Goal: Task Accomplishment & Management: Manage account settings

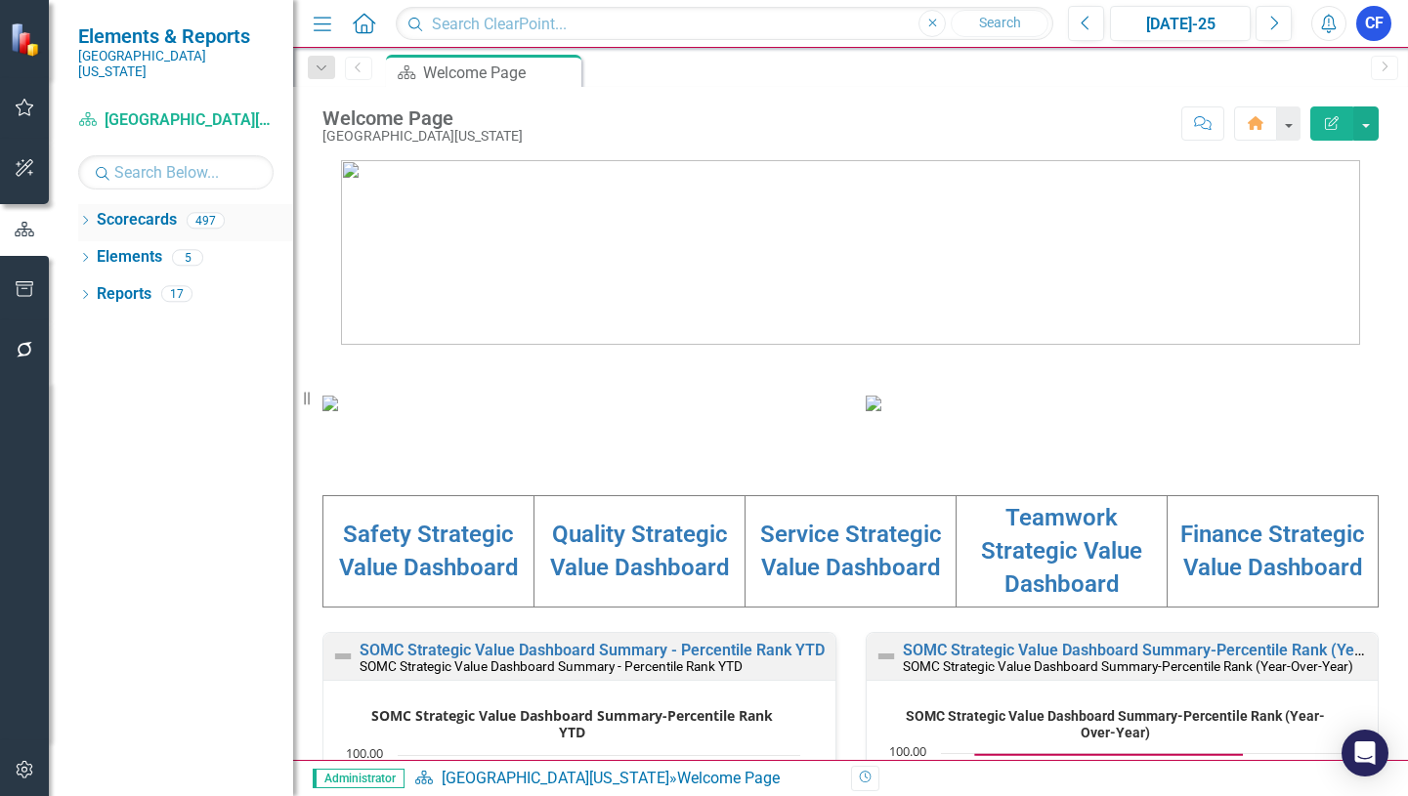
click at [85, 217] on icon "Dropdown" at bounding box center [85, 222] width 14 height 11
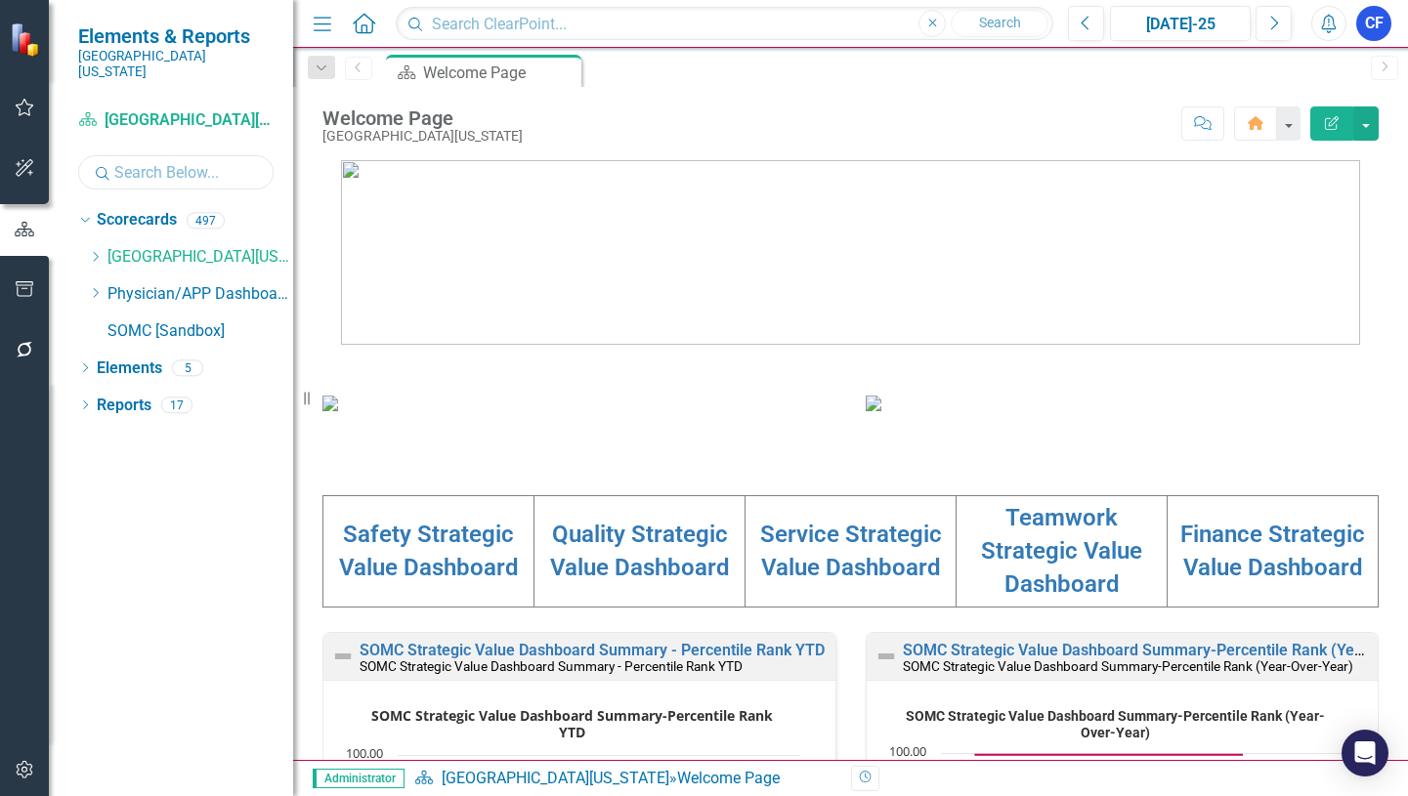
click at [204, 160] on input "text" at bounding box center [175, 172] width 195 height 34
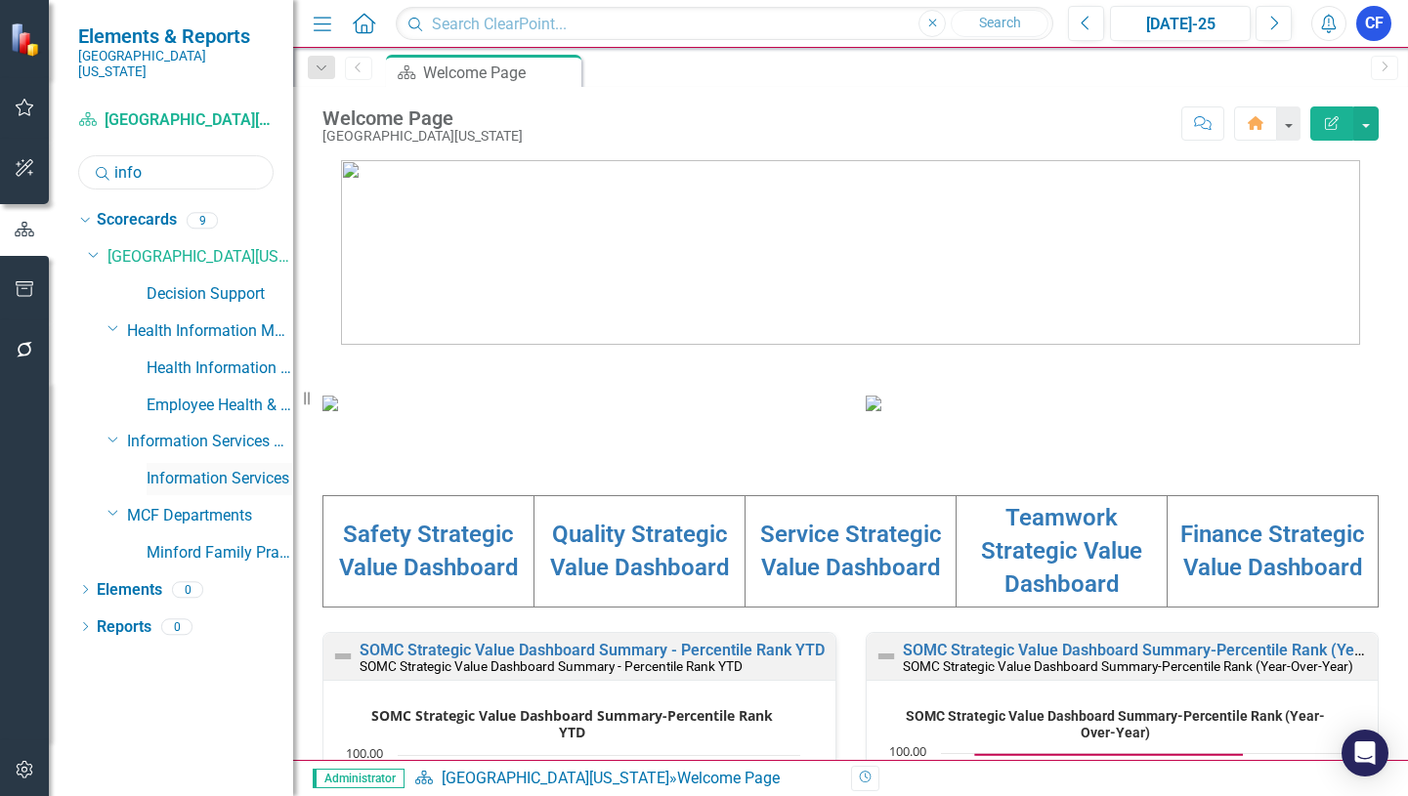
type input "info"
click at [210, 468] on link "Information Services" at bounding box center [220, 479] width 147 height 22
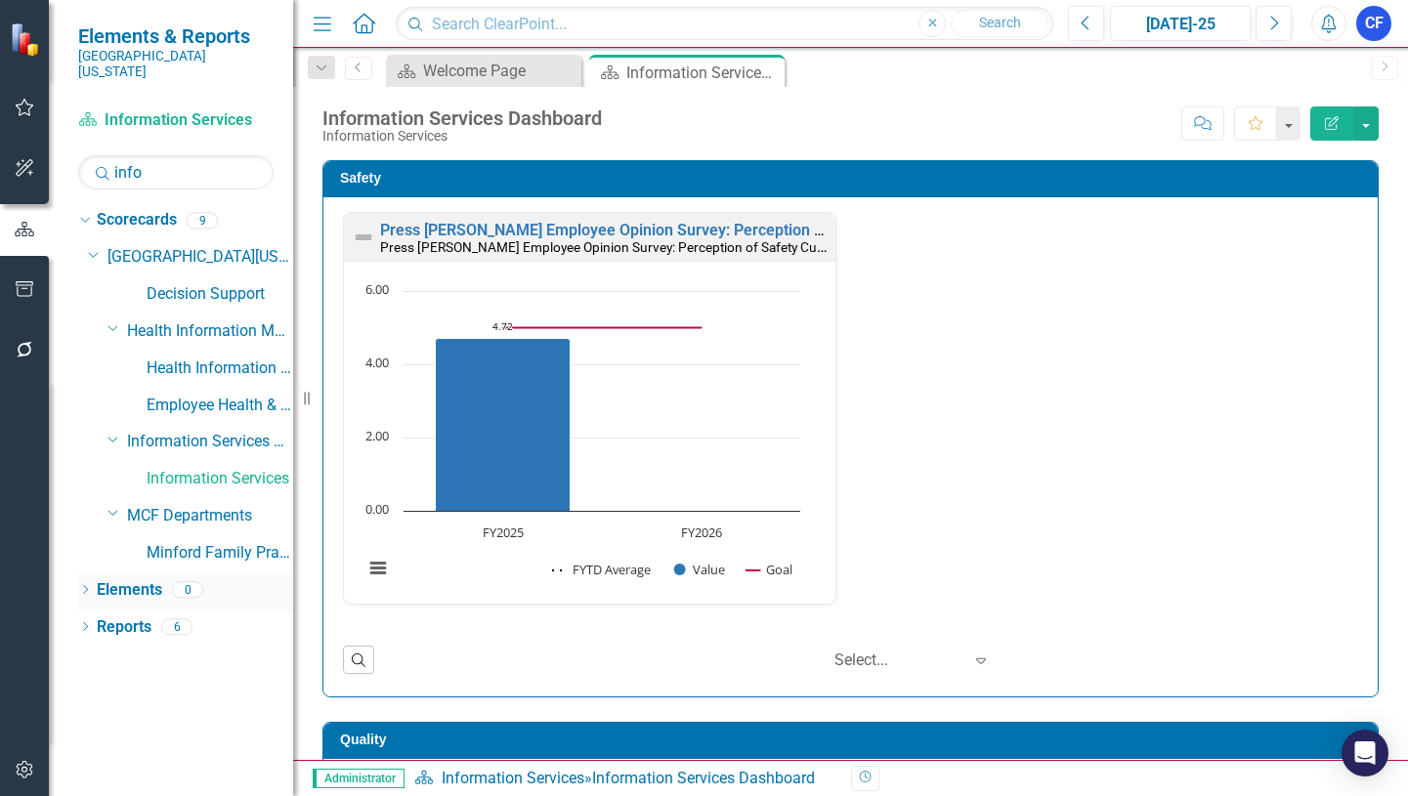
click at [138, 579] on link "Elements" at bounding box center [129, 590] width 65 height 22
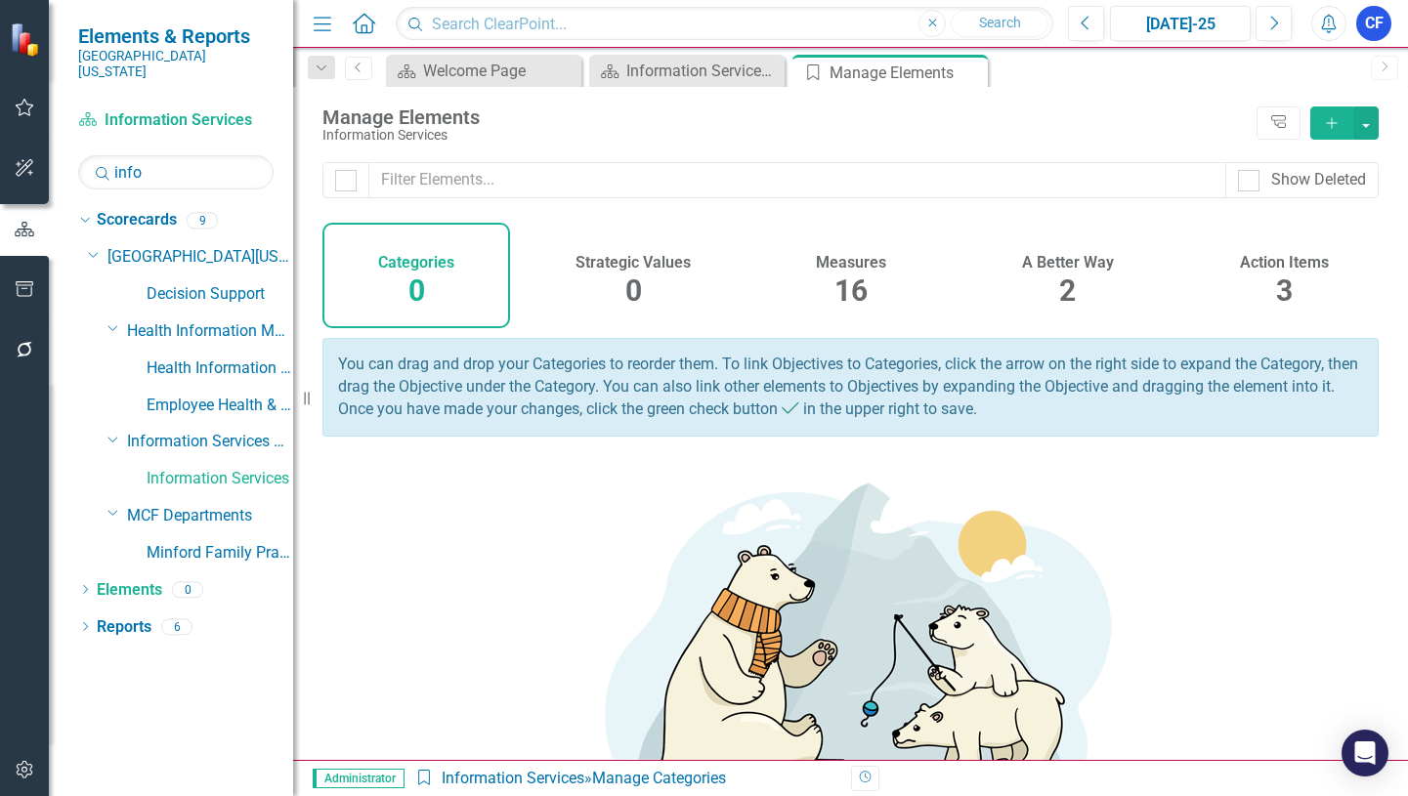
click at [847, 265] on h4 "Measures" at bounding box center [851, 263] width 70 height 18
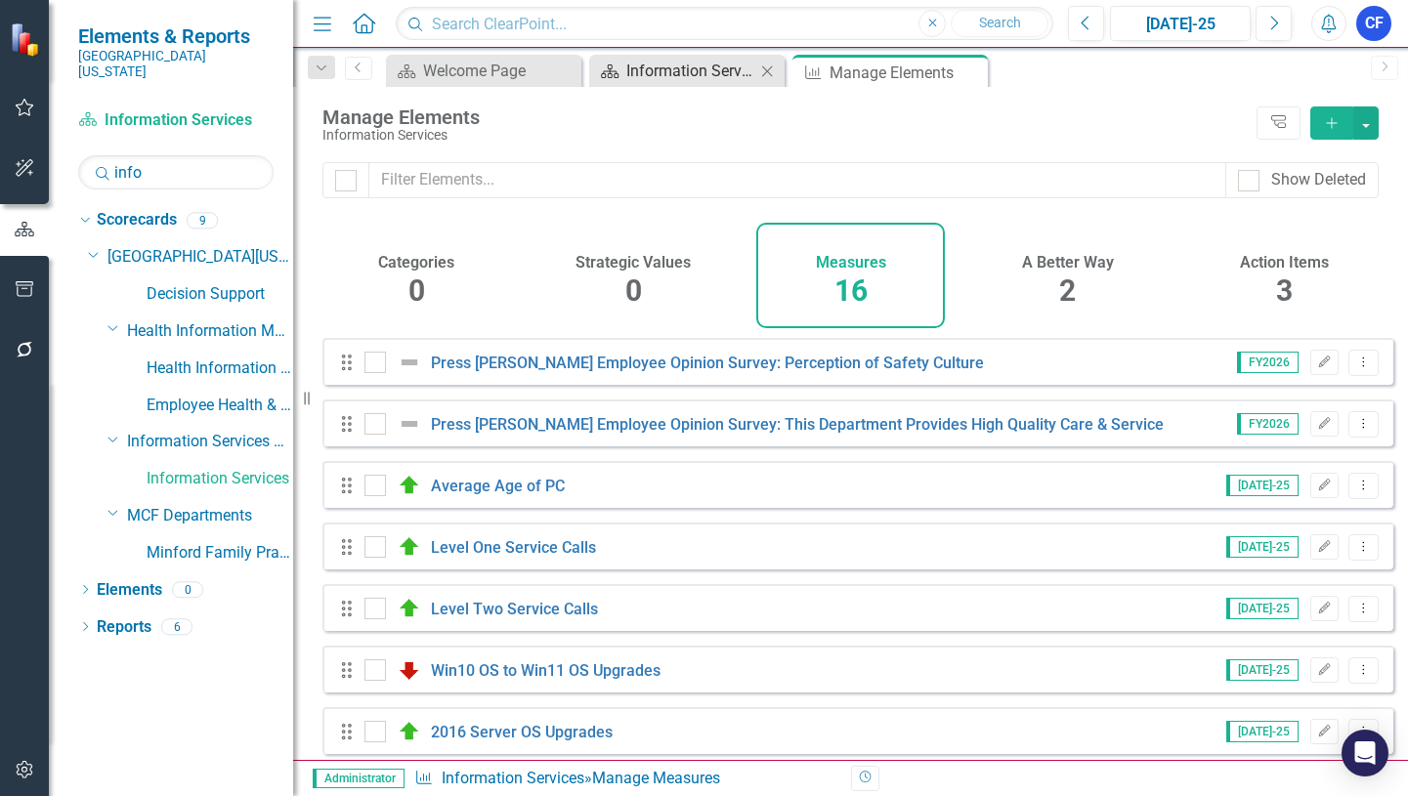
click at [696, 75] on div "Information Services Dashboard" at bounding box center [690, 71] width 129 height 24
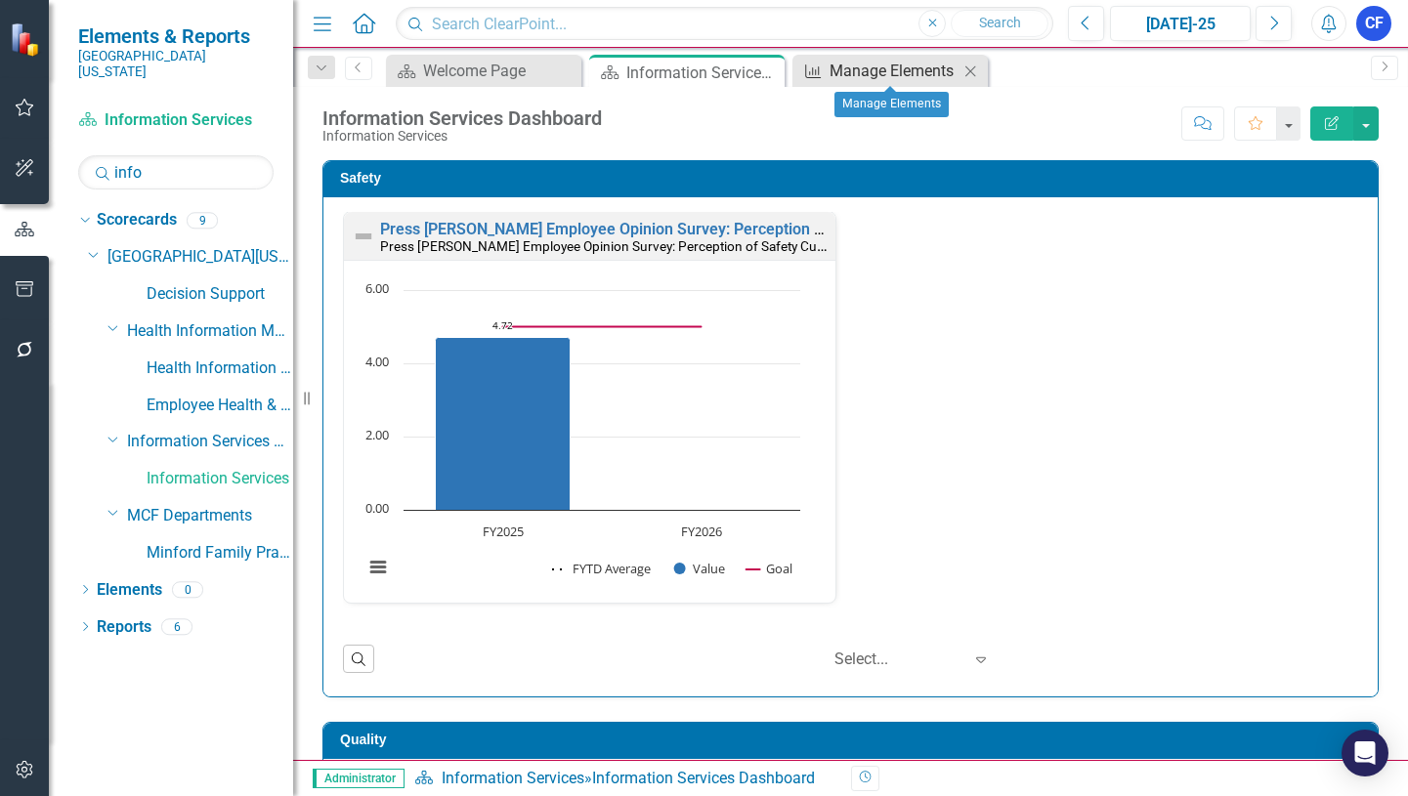
click at [946, 72] on div "Manage Elements" at bounding box center [894, 71] width 129 height 24
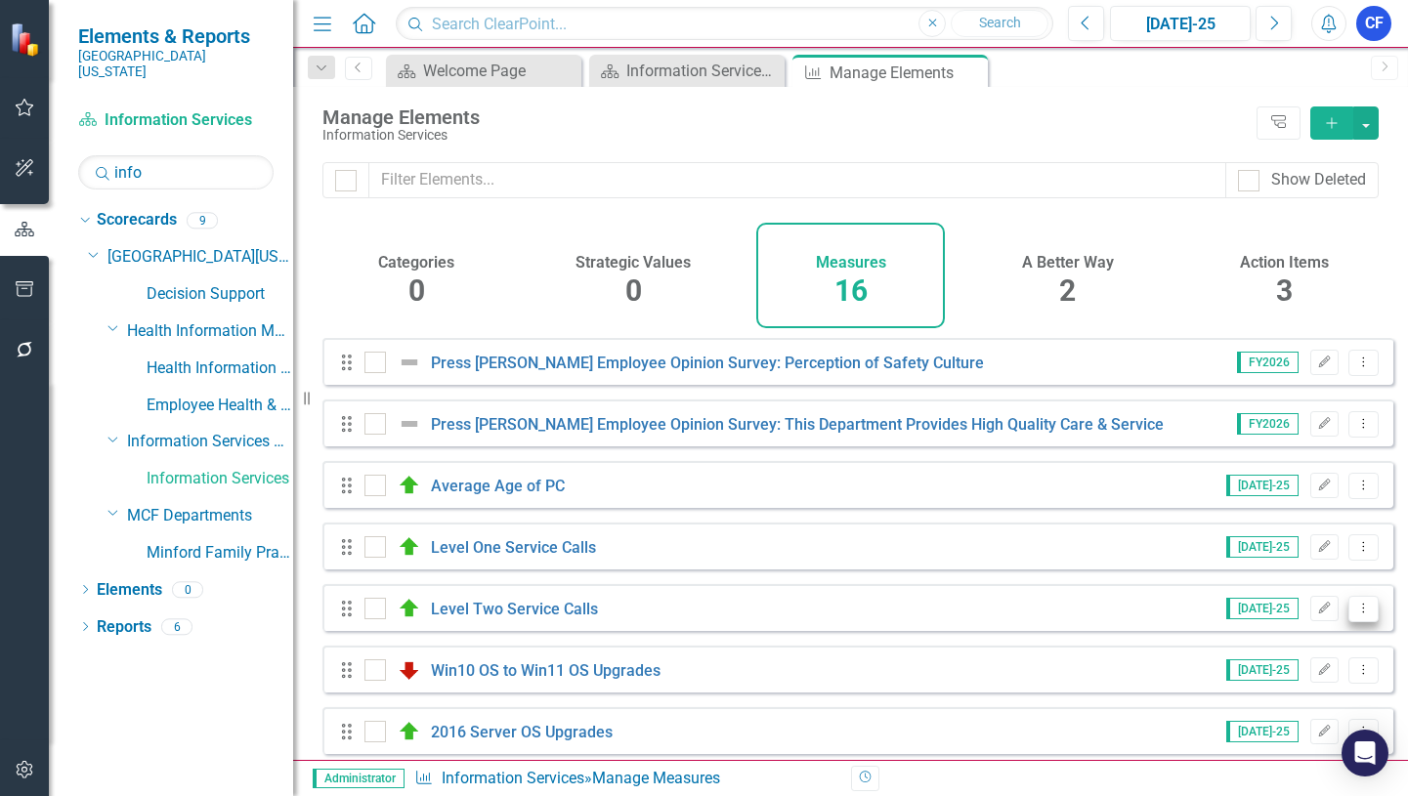
click at [1355, 615] on icon "Dropdown Menu" at bounding box center [1363, 608] width 17 height 13
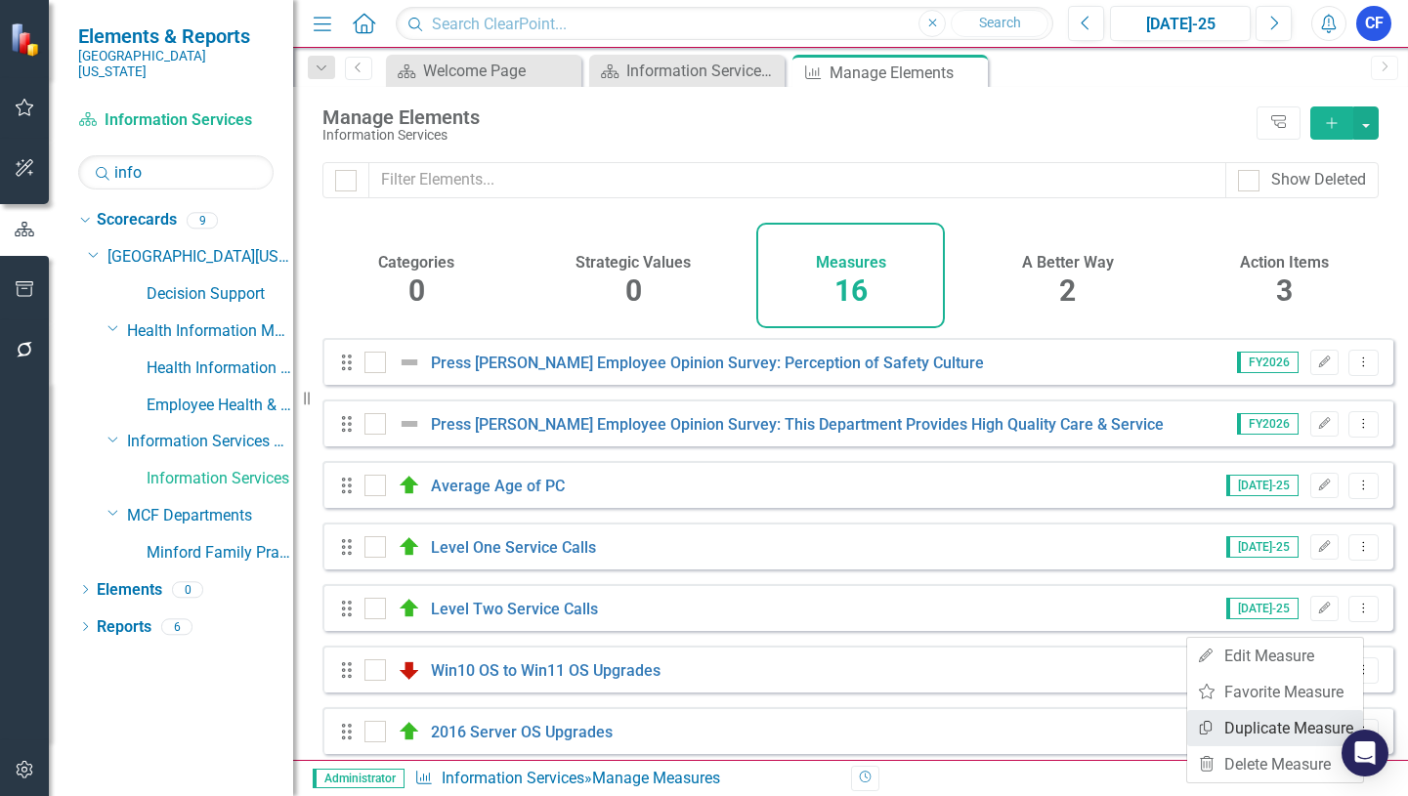
click at [1303, 735] on link "Copy Duplicate Measure" at bounding box center [1275, 728] width 176 height 36
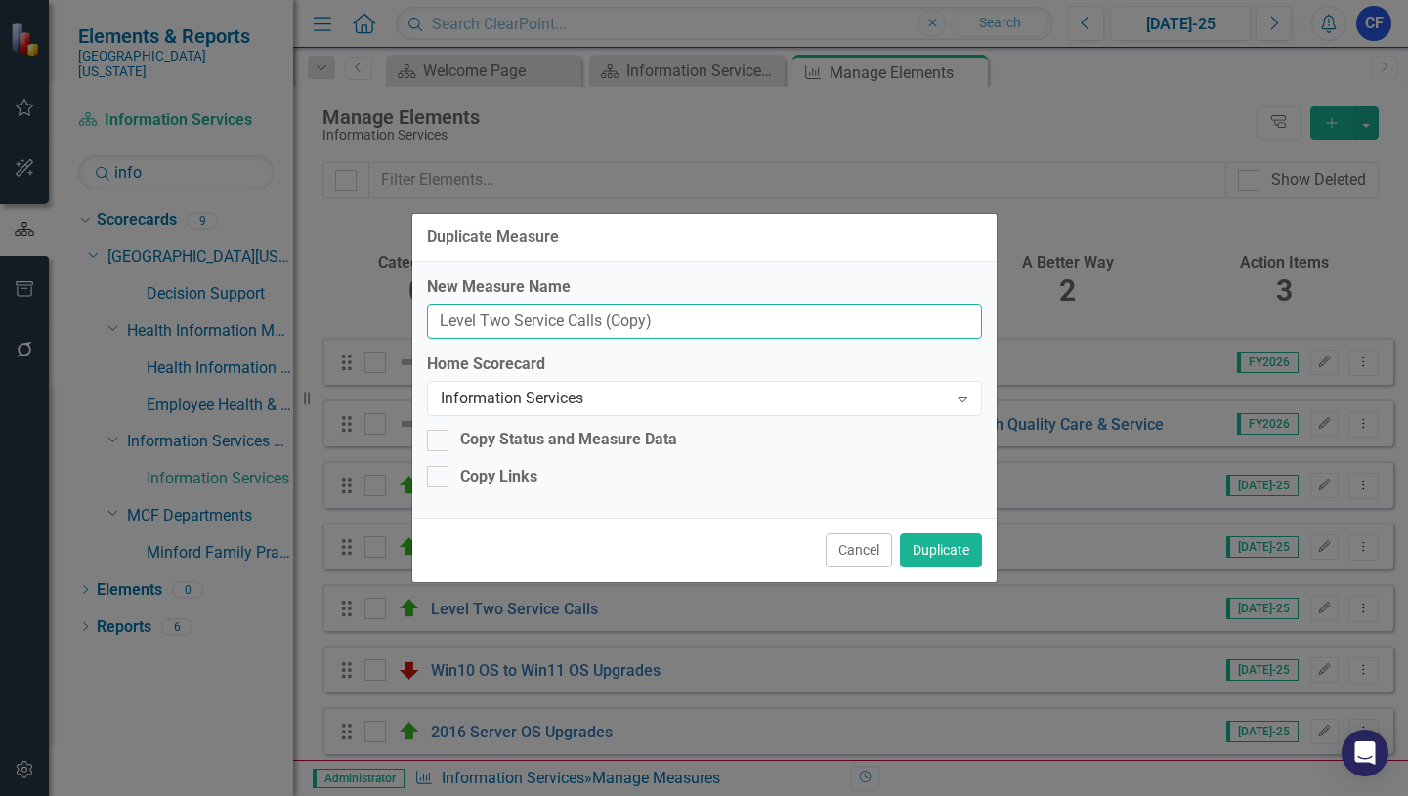
drag, startPoint x: 664, startPoint y: 321, endPoint x: 428, endPoint y: 318, distance: 236.5
click at [428, 318] on input "Level Two Service Calls (Copy)" at bounding box center [704, 322] width 555 height 36
type input "MTTR(Mean Time to Respond)"
click at [964, 548] on button "Duplicate" at bounding box center [941, 551] width 82 height 34
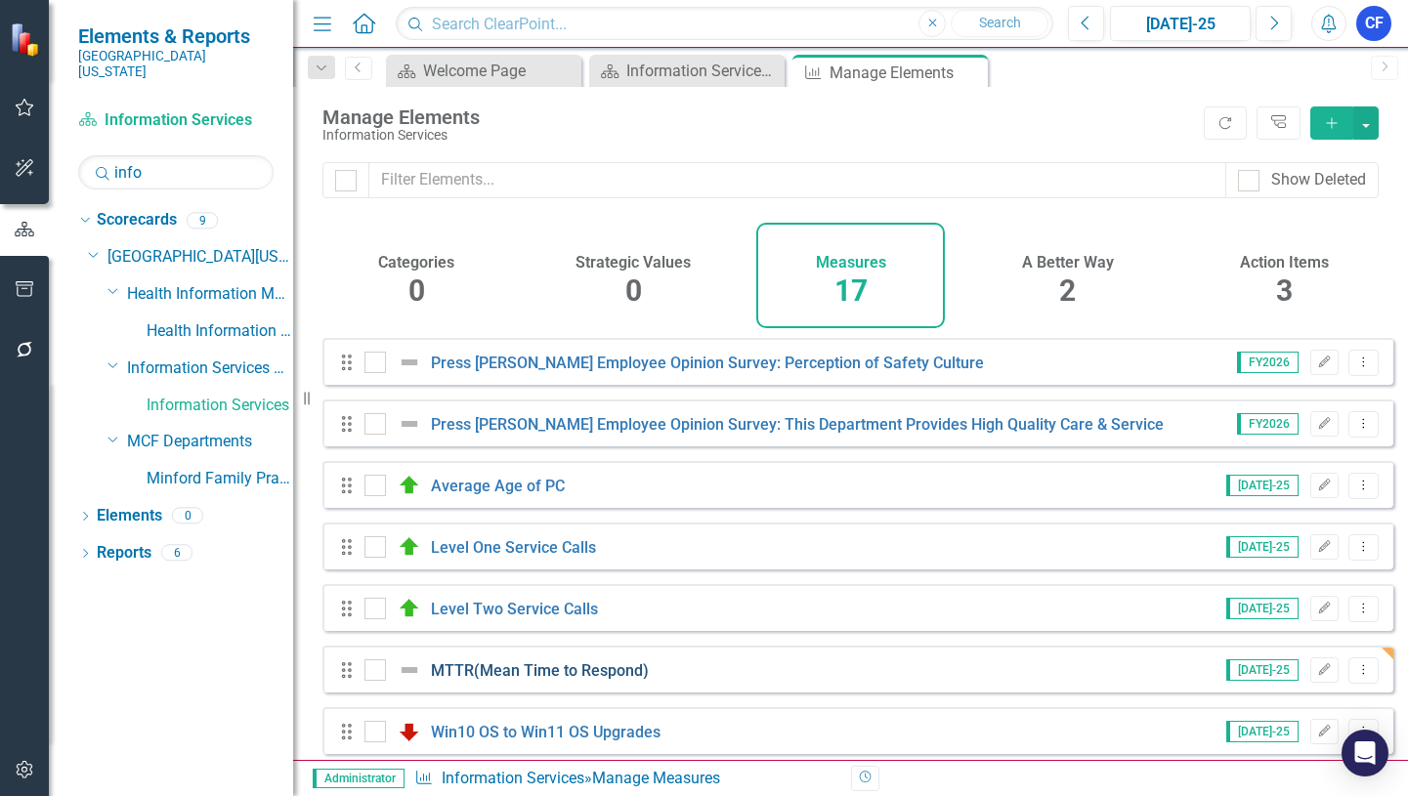
click at [554, 680] on link "MTTR(Mean Time to Respond)" at bounding box center [540, 671] width 218 height 19
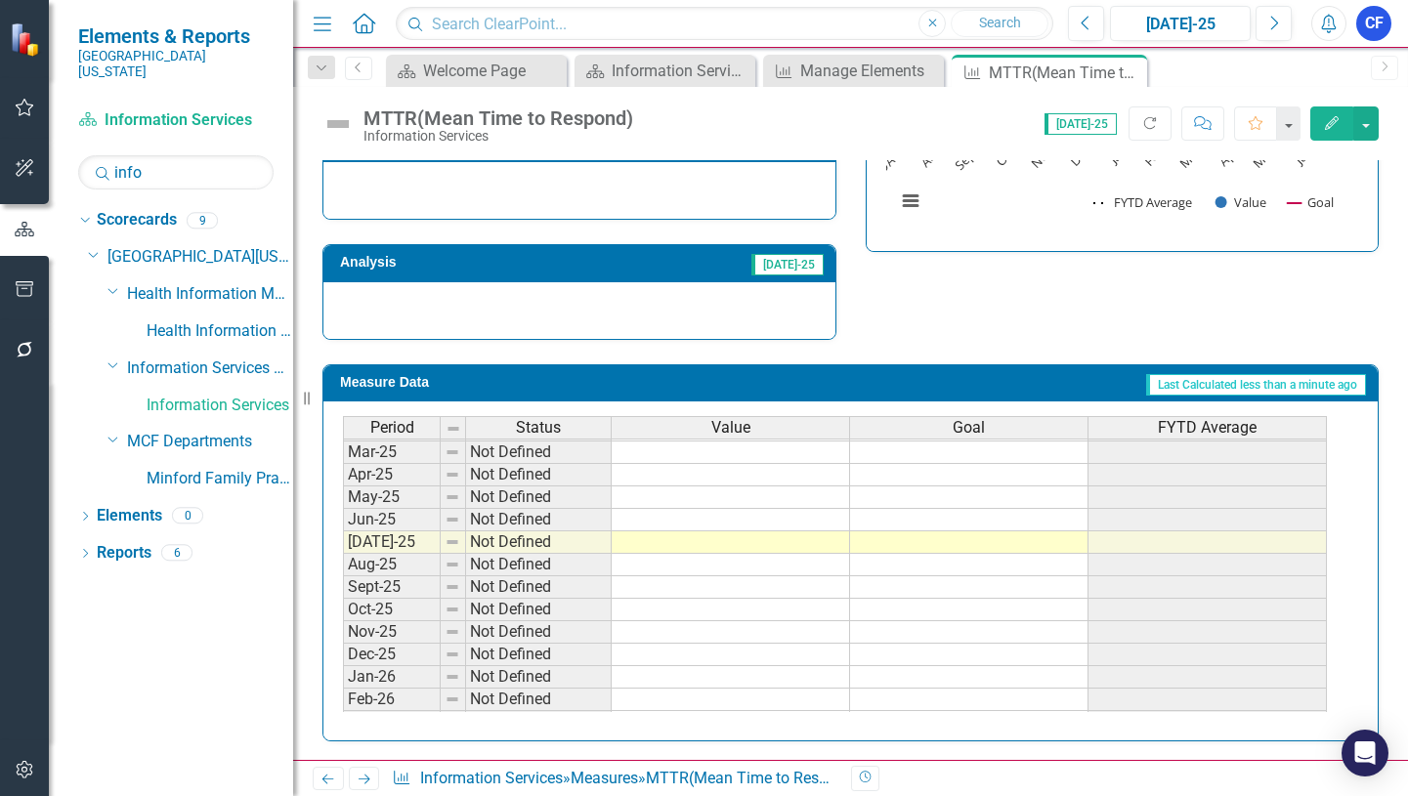
scroll to position [684, 0]
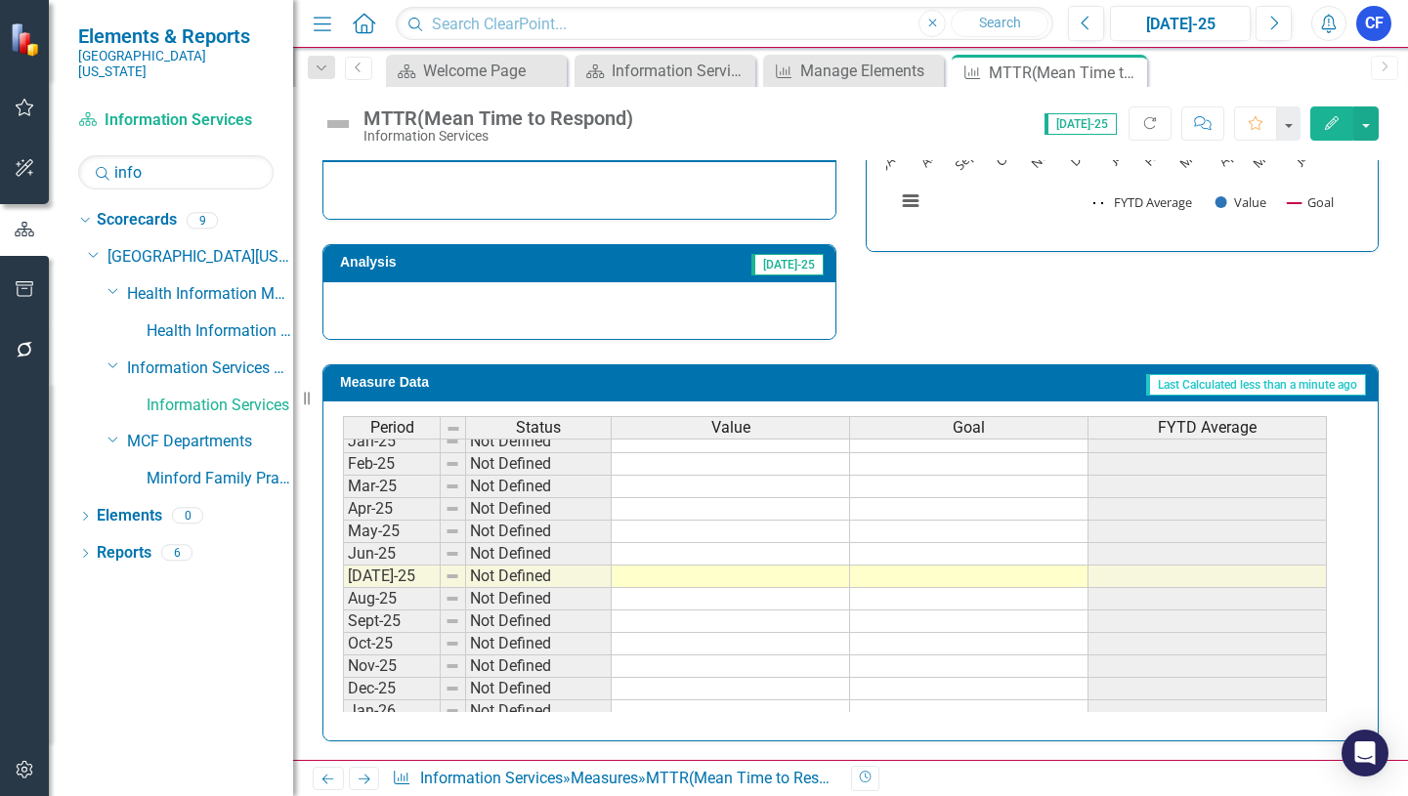
click at [981, 577] on tbody "Dec-23 Not Defined Jan-24 Not Defined Feb-24 Not Defined Mar-24 Not Defined Apr…" at bounding box center [835, 487] width 984 height 698
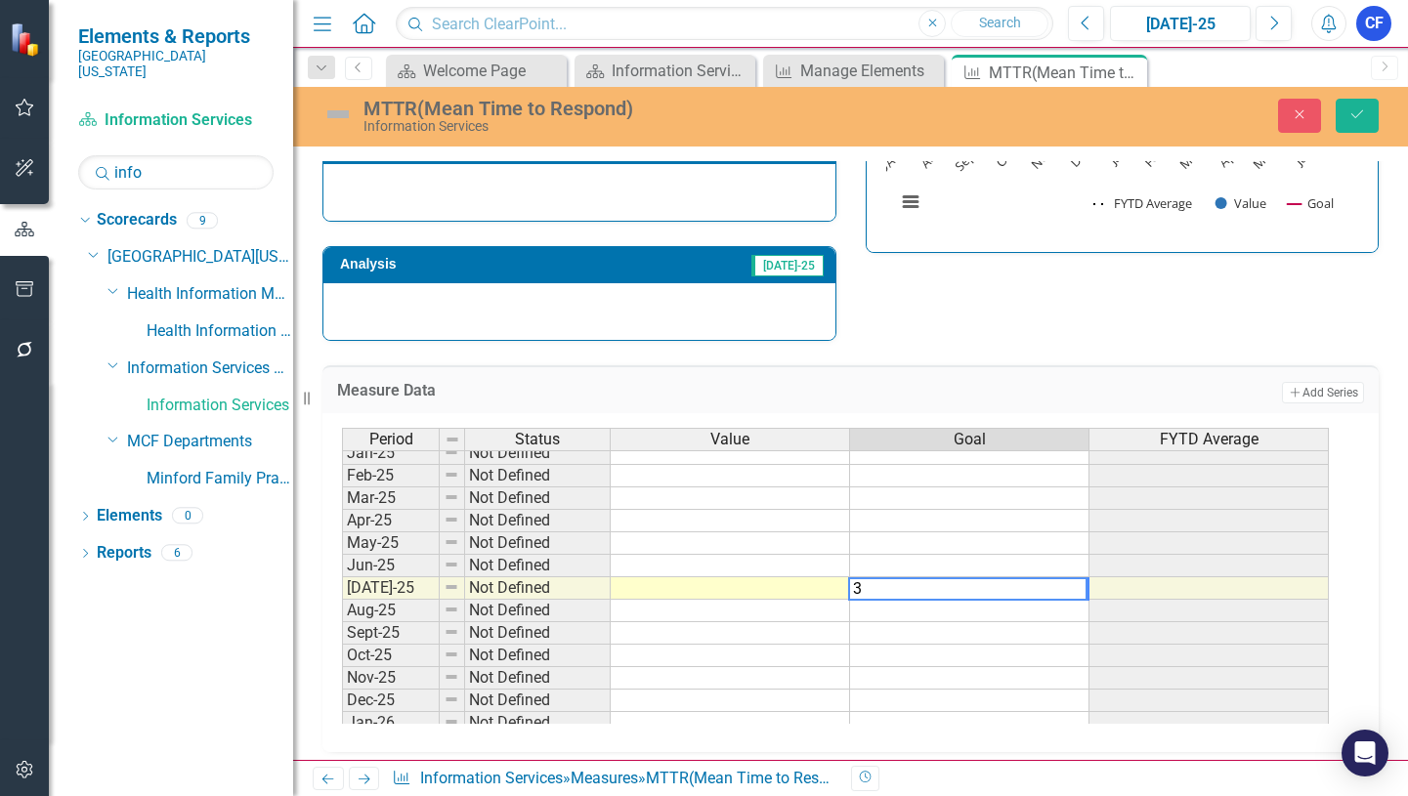
type textarea "30"
click at [790, 591] on td at bounding box center [730, 589] width 239 height 22
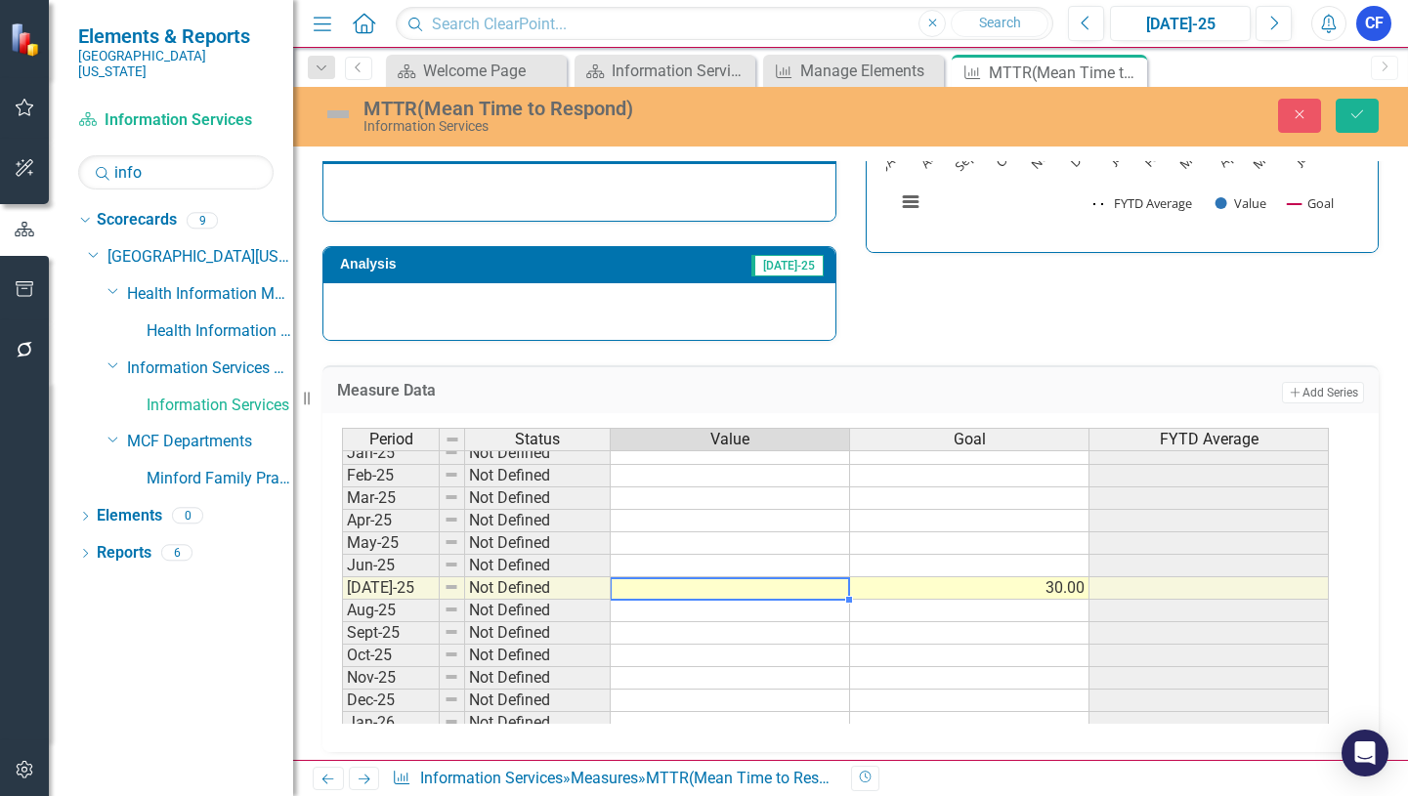
click at [1061, 586] on td "30.00" at bounding box center [969, 589] width 239 height 22
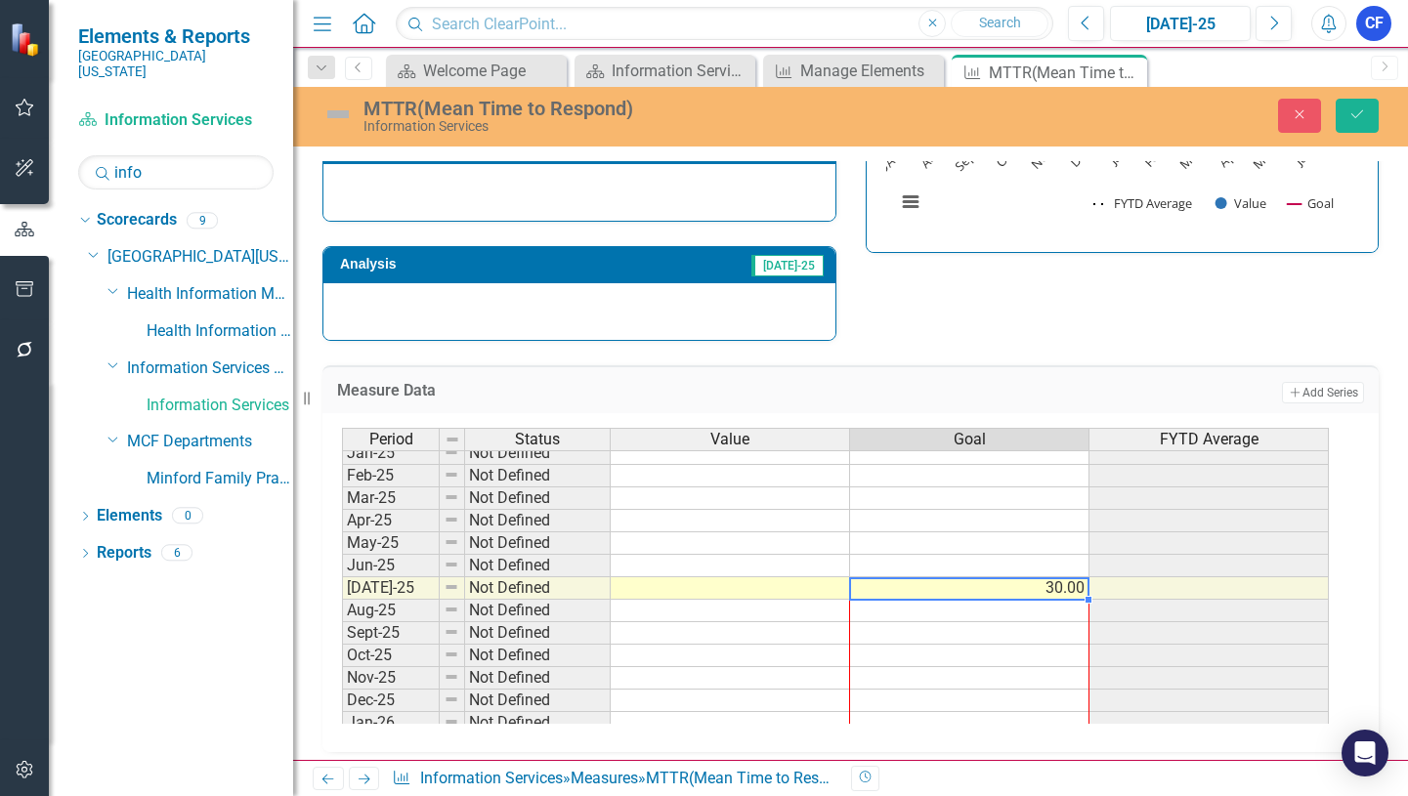
scroll to position [808, 0]
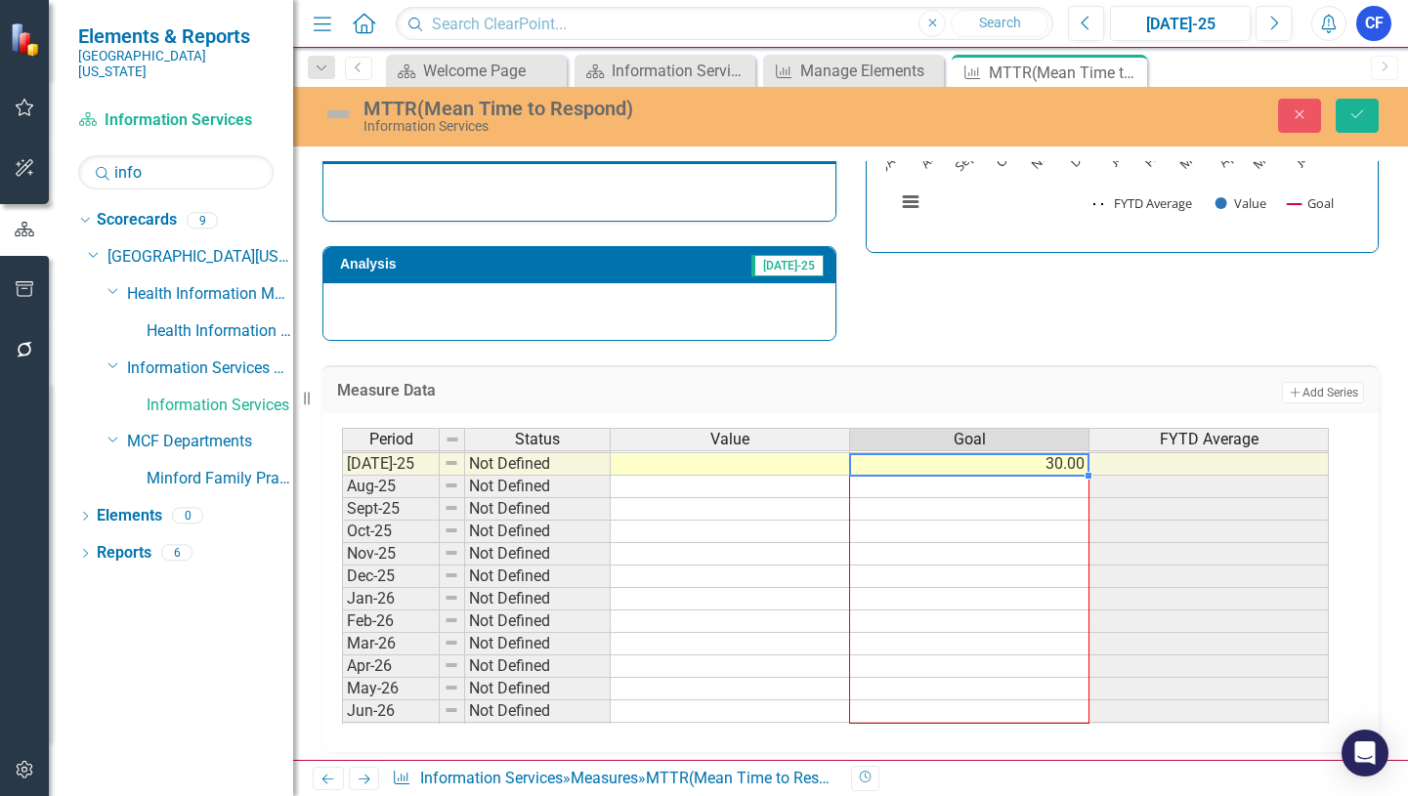
drag, startPoint x: 1089, startPoint y: 600, endPoint x: 1081, endPoint y: 717, distance: 117.5
click at [342, 717] on div "Period Status Value Goal FYTD Average Jun-24 Not Defined [DATE]-24 Not Defined …" at bounding box center [342, 441] width 0 height 609
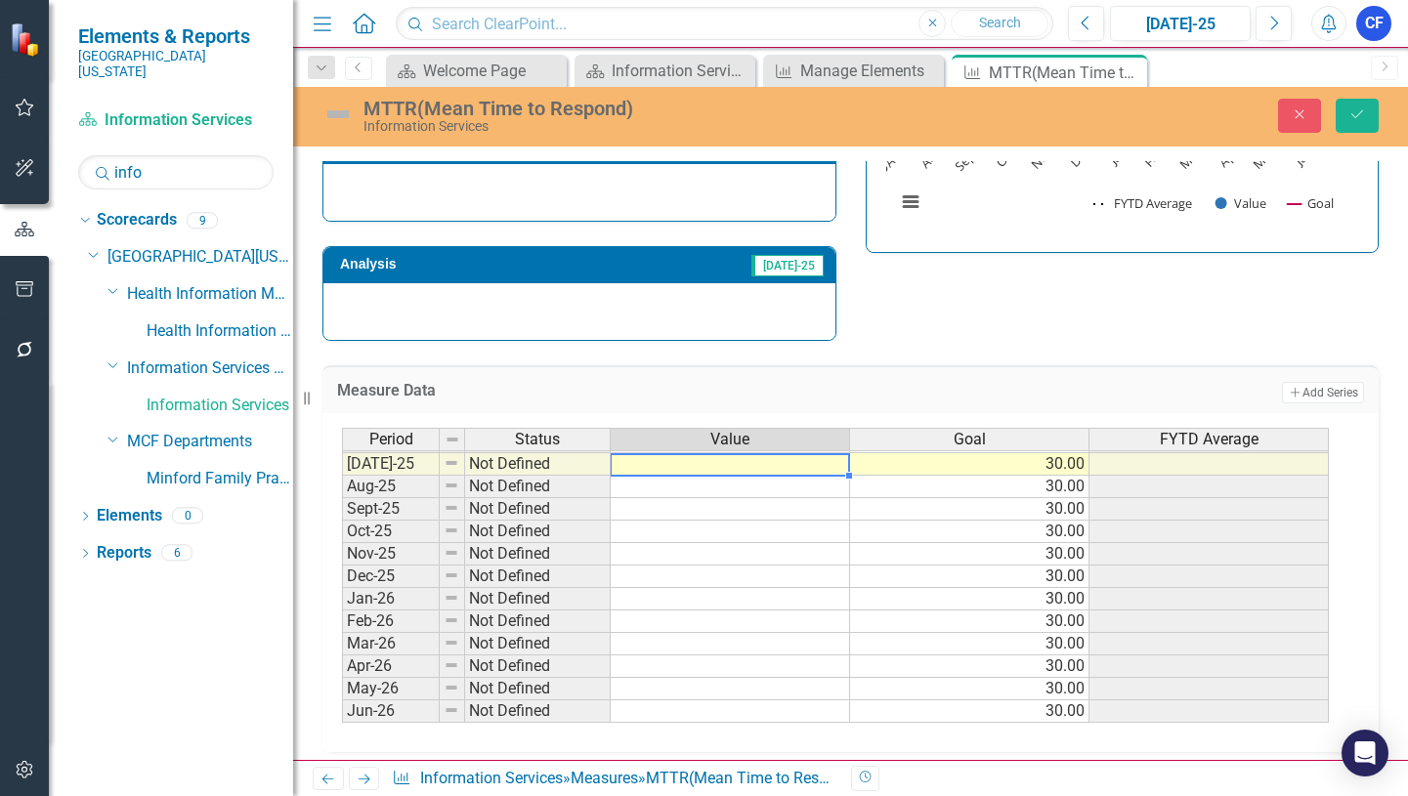
click at [800, 466] on td at bounding box center [730, 464] width 239 height 22
type textarea "17.5"
click at [1362, 119] on icon "Save" at bounding box center [1358, 114] width 18 height 14
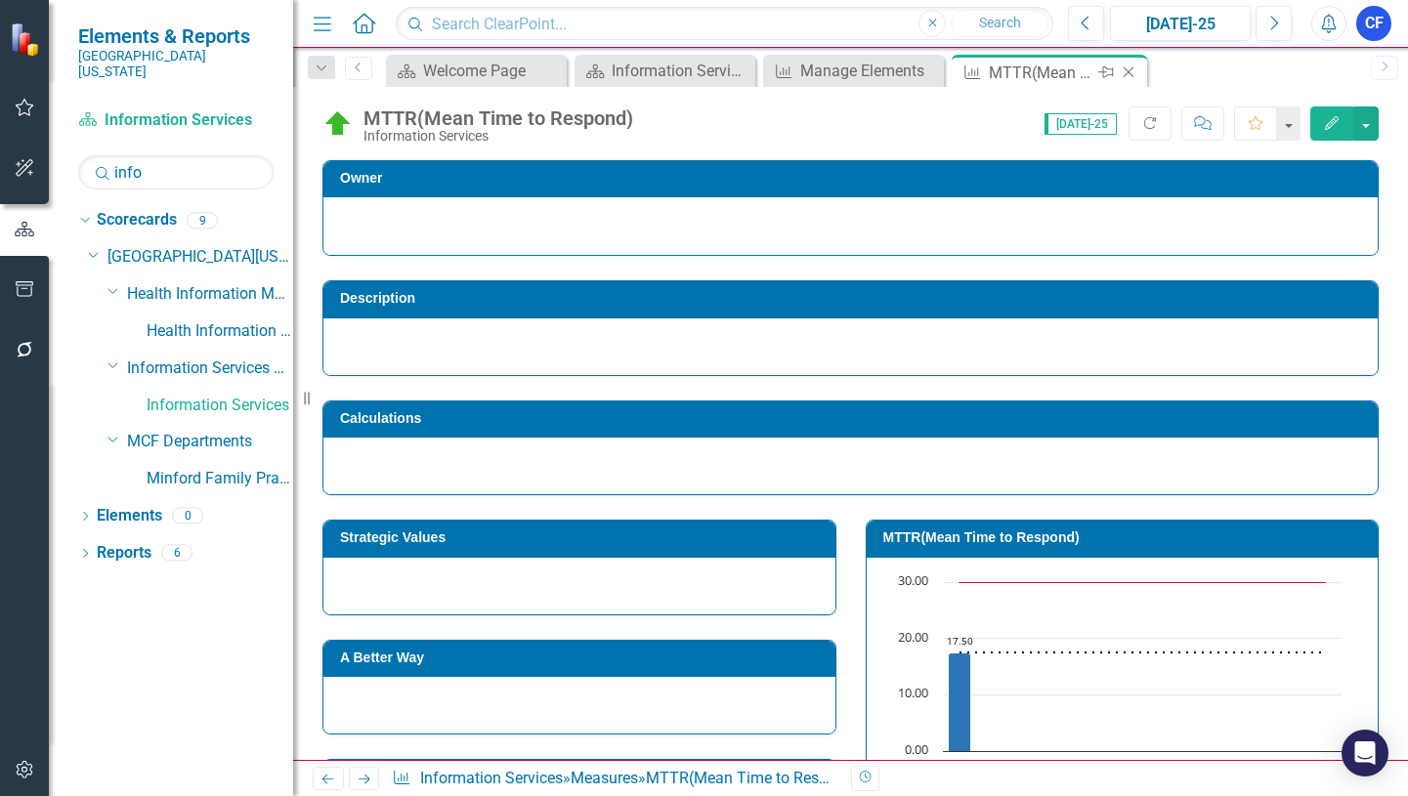
click at [1132, 71] on icon "Close" at bounding box center [1129, 72] width 20 height 16
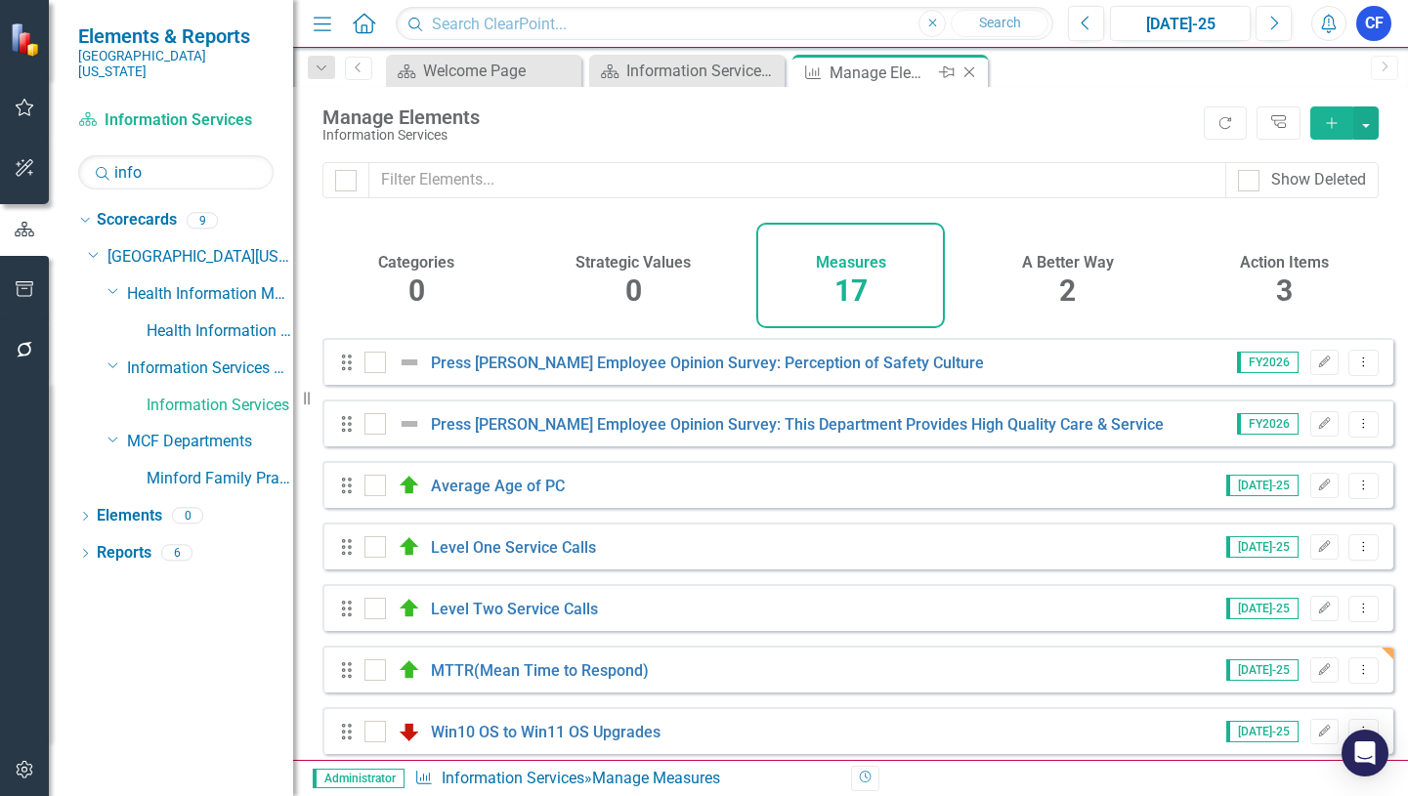
click at [975, 74] on icon "Close" at bounding box center [970, 72] width 20 height 16
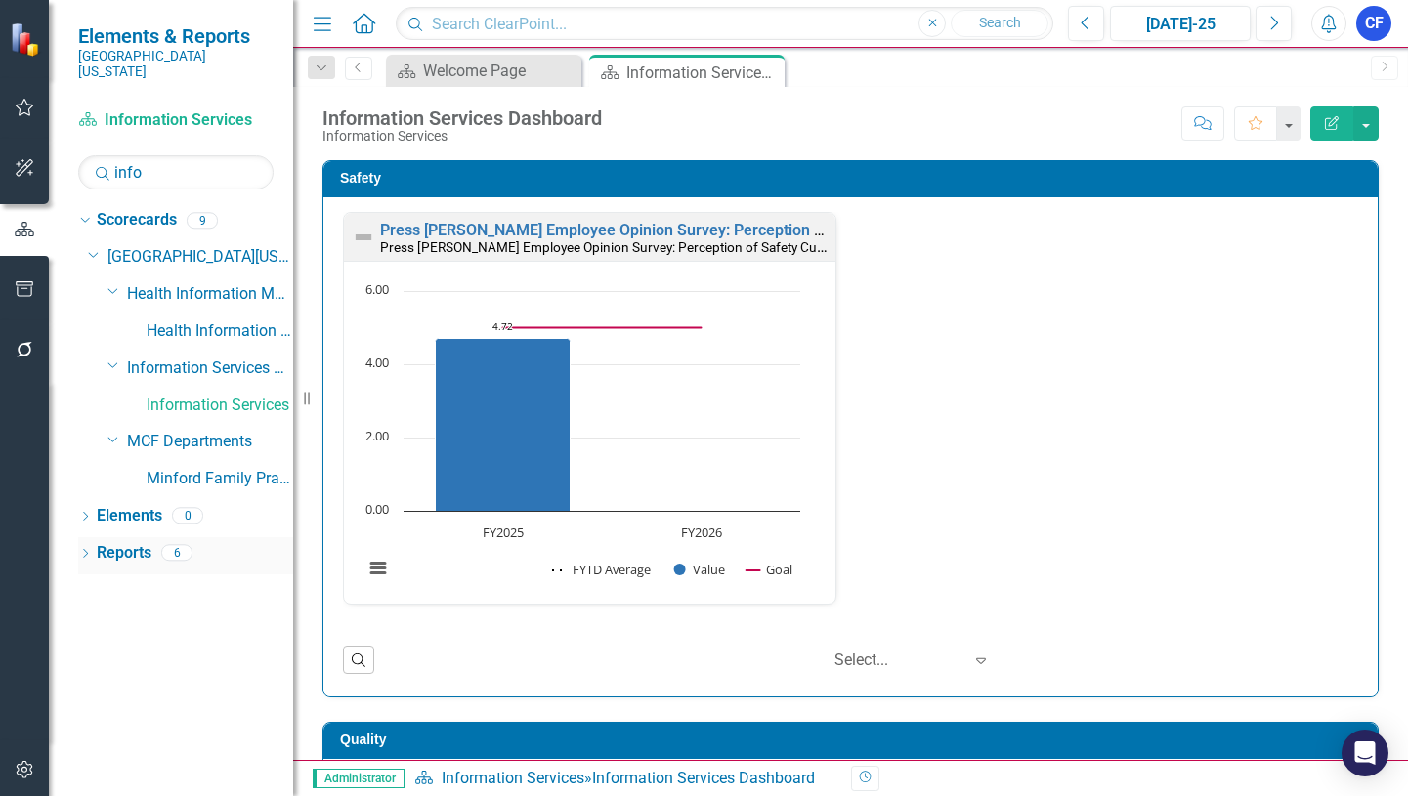
click at [146, 542] on link "Reports" at bounding box center [124, 553] width 55 height 22
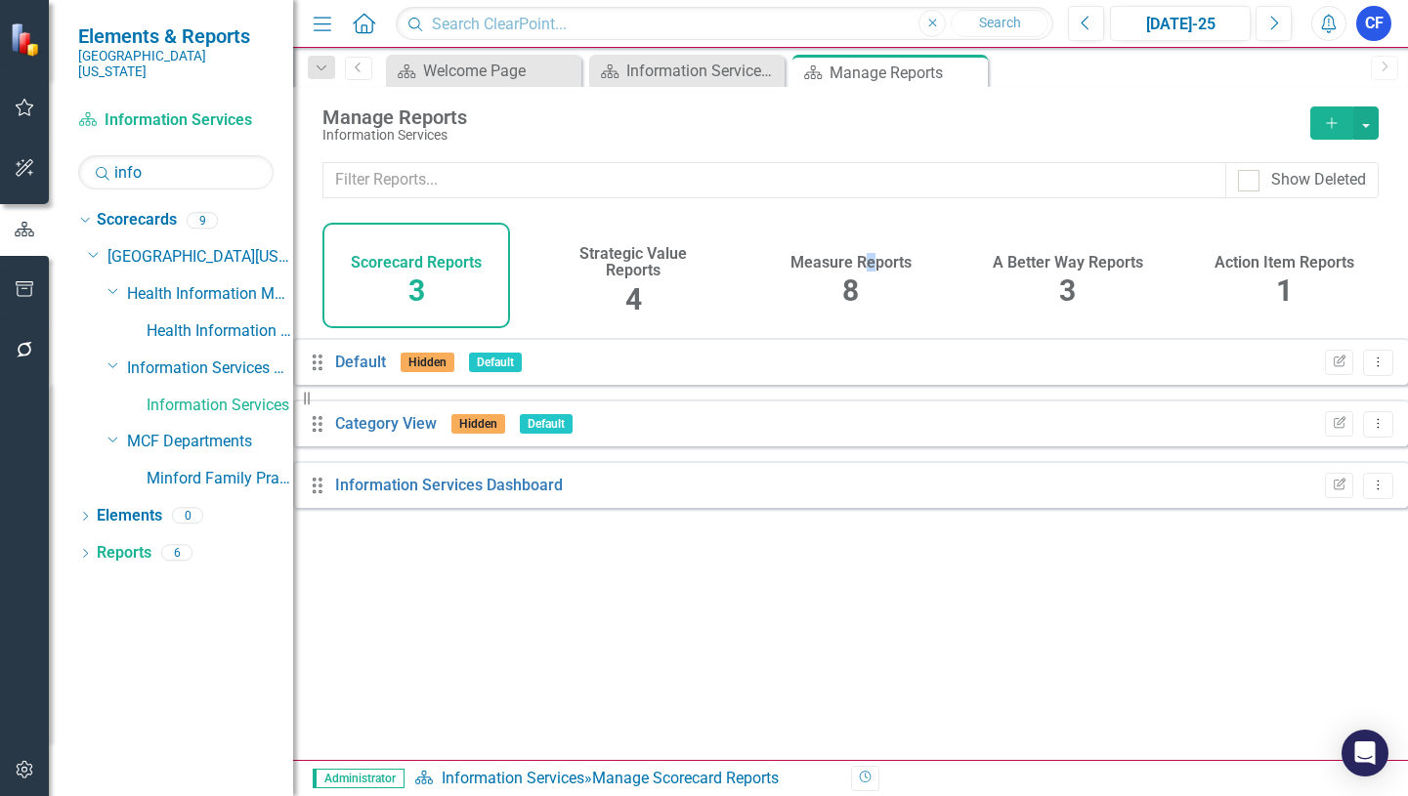
click at [870, 269] on h4 "Measure Reports" at bounding box center [851, 263] width 121 height 18
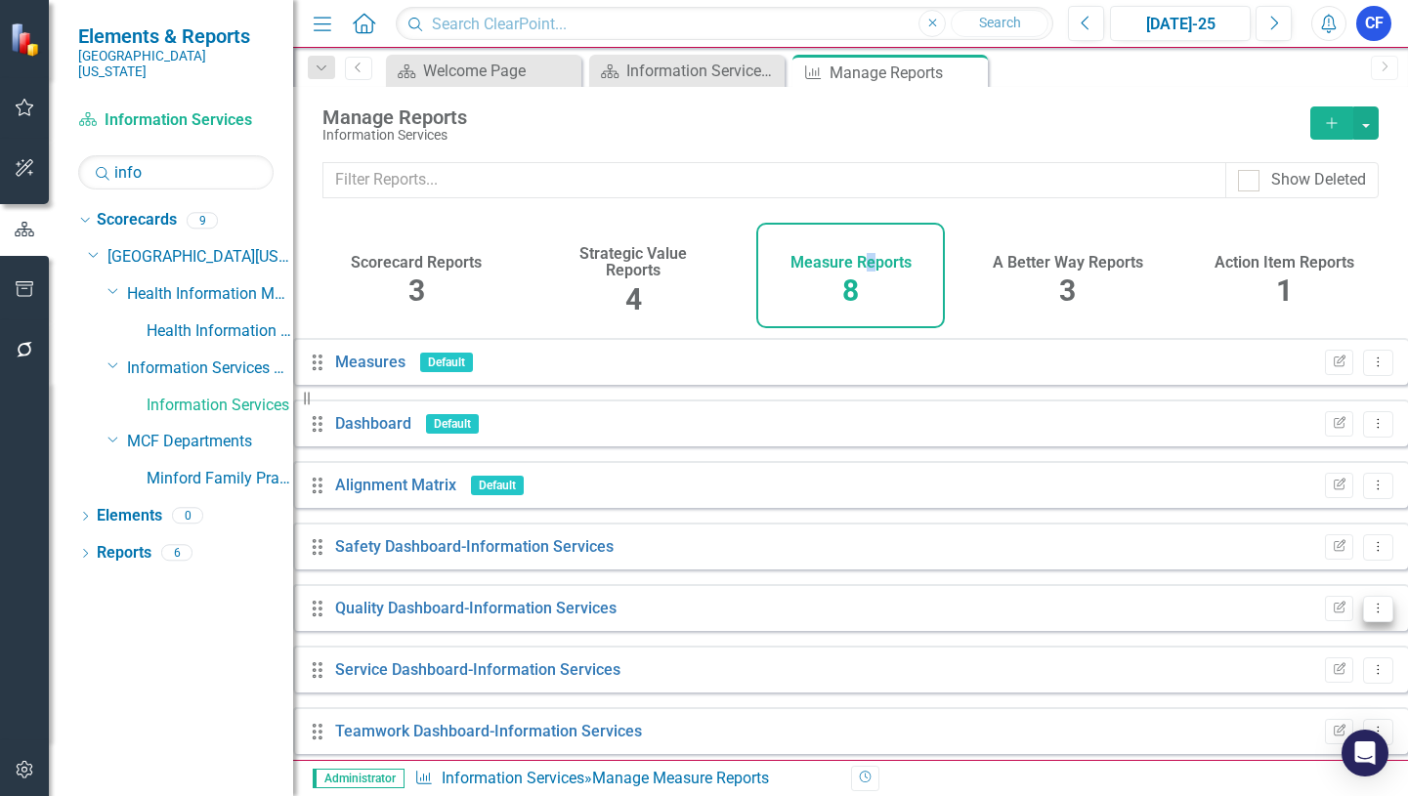
click at [1370, 615] on icon "Dropdown Menu" at bounding box center [1378, 608] width 17 height 13
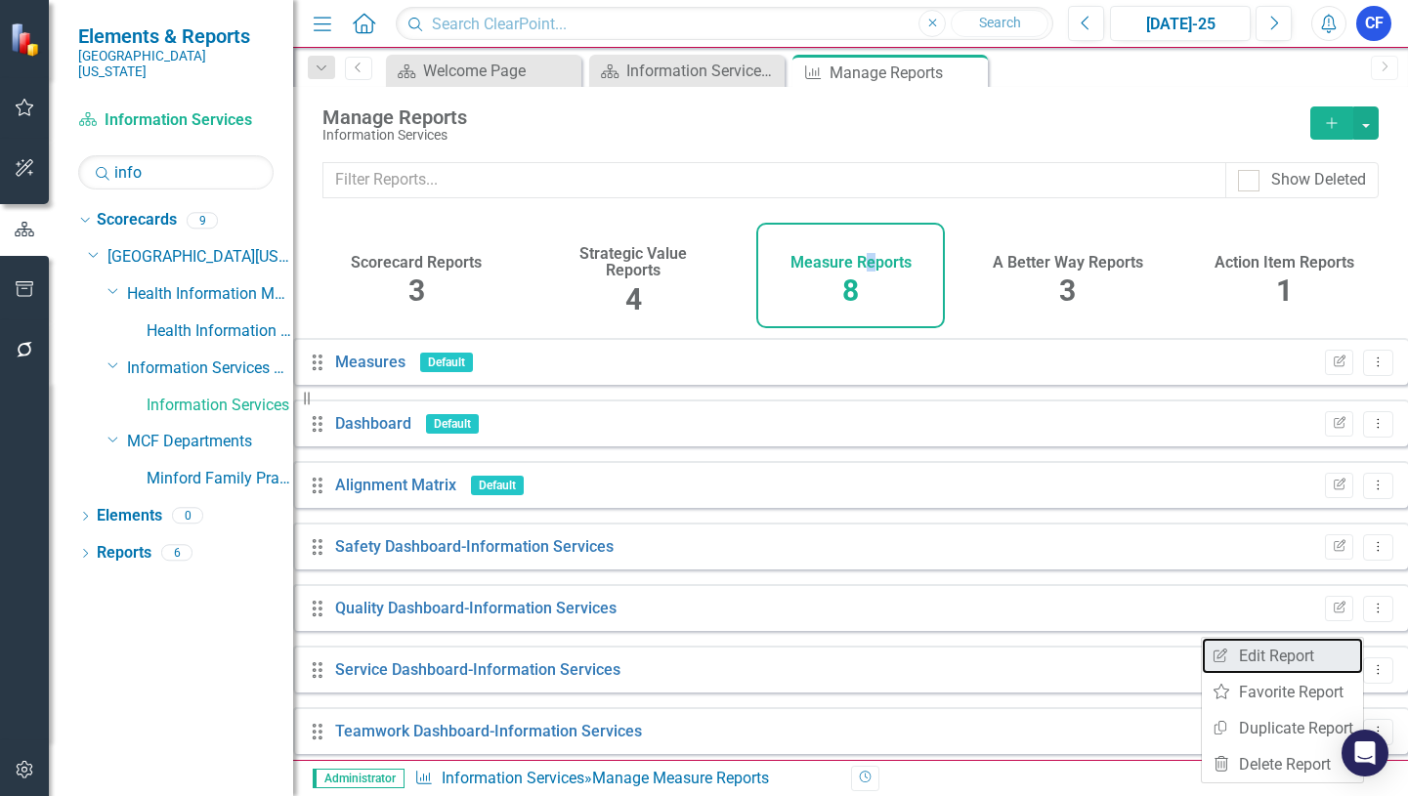
click at [1294, 655] on link "Edit Report Edit Report" at bounding box center [1282, 656] width 161 height 36
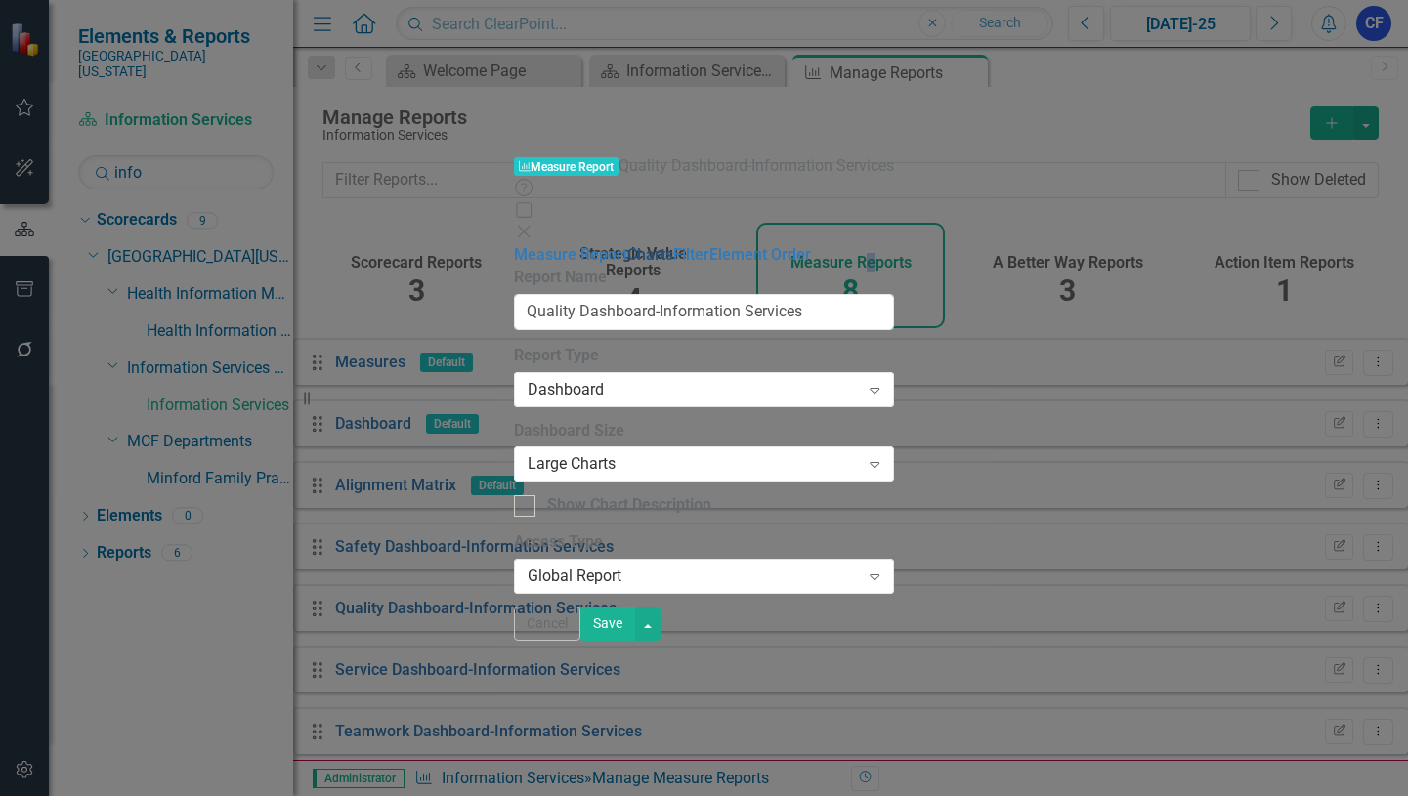
click at [627, 245] on link "Charts" at bounding box center [650, 254] width 46 height 19
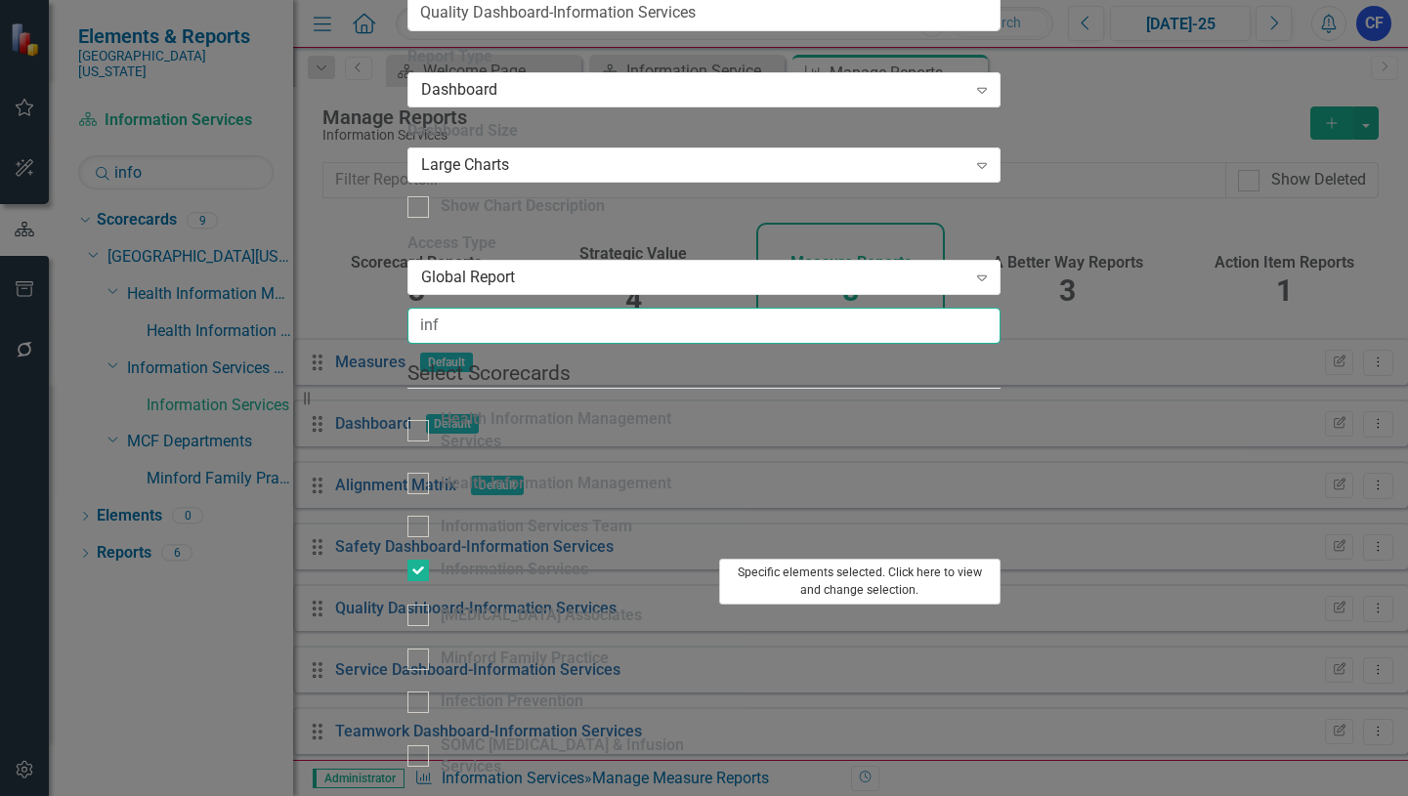
type input "inf"
click at [1002, 559] on button "Specific elements selected. Click here to view and change selection." at bounding box center [860, 582] width 282 height 46
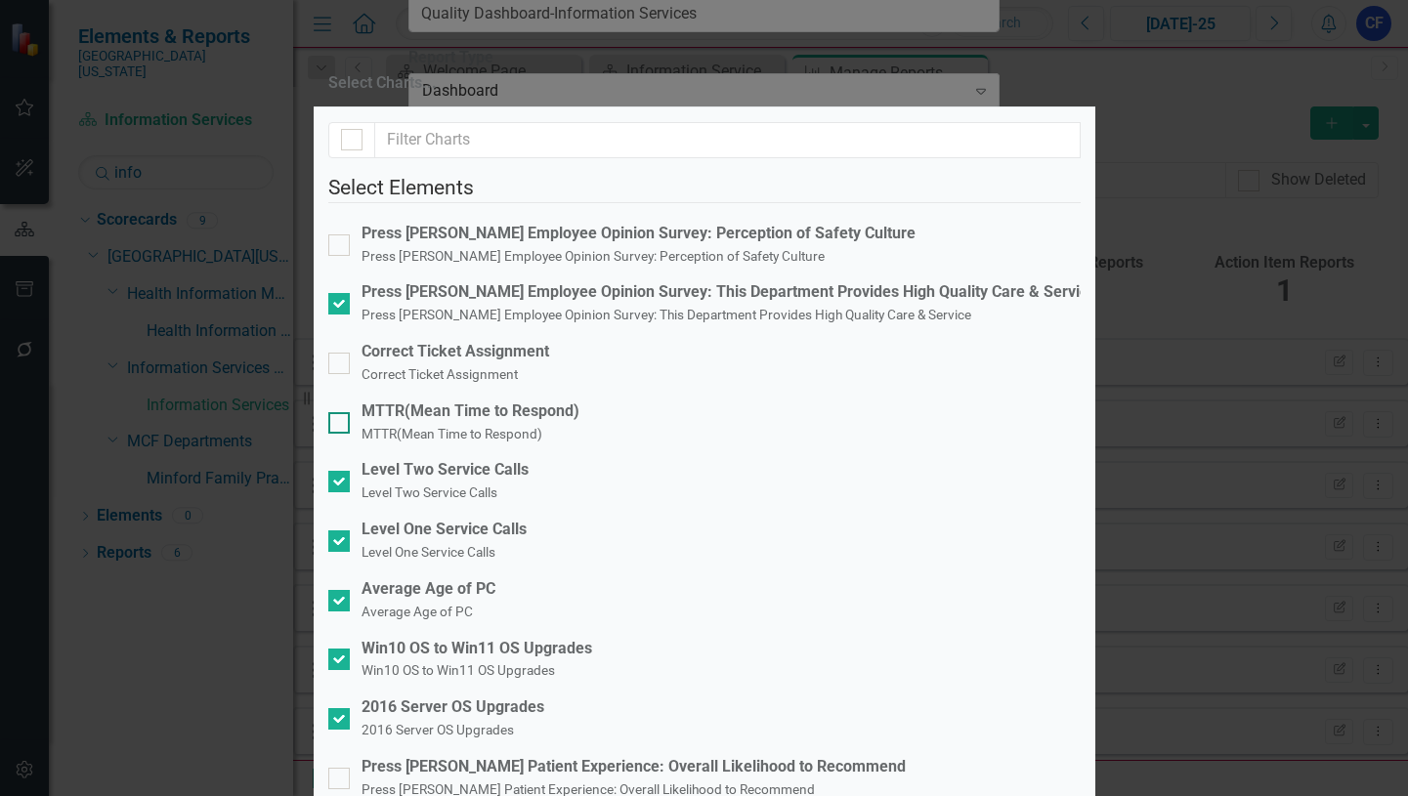
click at [350, 412] on div at bounding box center [338, 422] width 21 height 21
click at [341, 412] on input "MTTR(Mean Time to Respond) MTTR(Mean Time to Respond)" at bounding box center [334, 418] width 13 height 13
checkbox input "true"
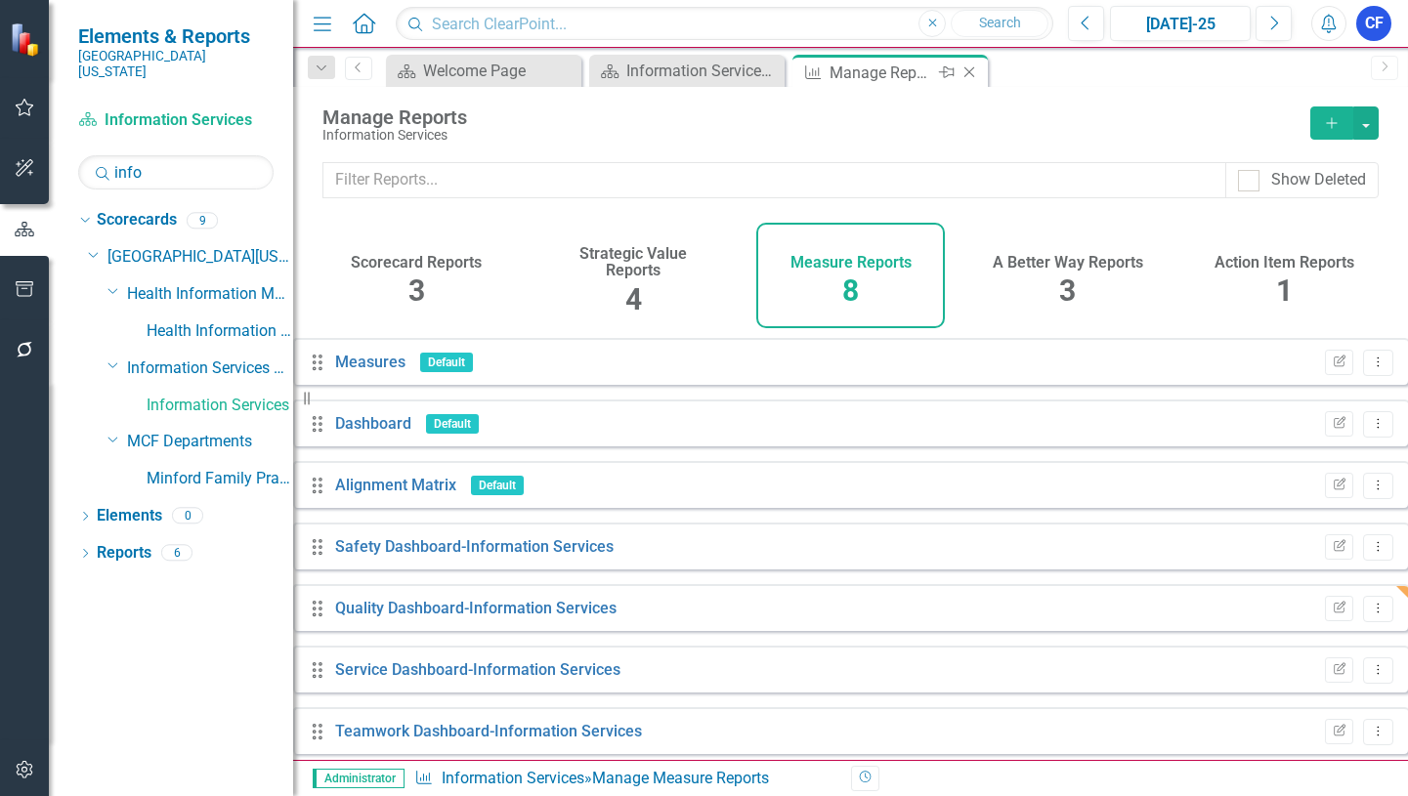
click at [975, 69] on icon "Close" at bounding box center [970, 72] width 20 height 16
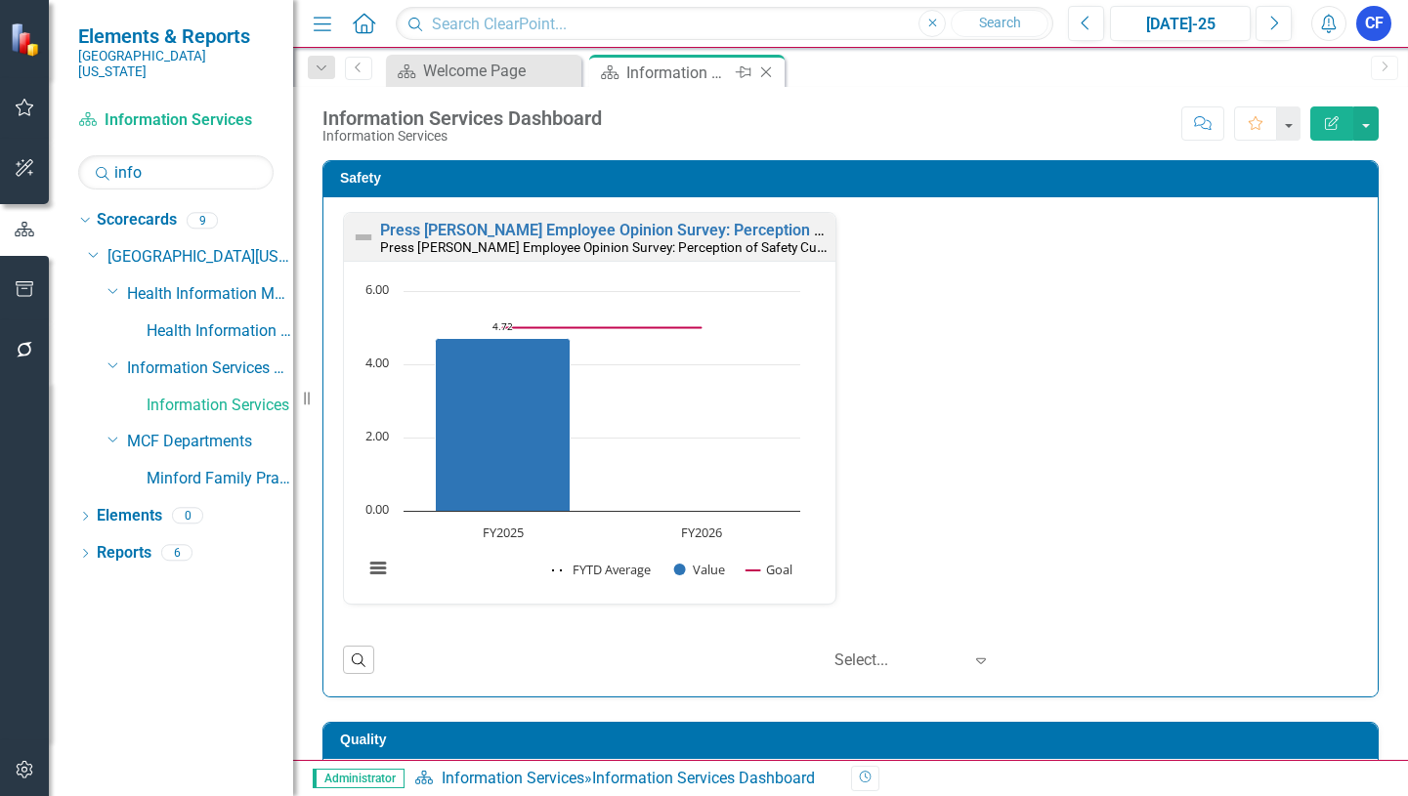
click at [769, 70] on icon "Close" at bounding box center [766, 72] width 20 height 16
